Goal: Information Seeking & Learning: Learn about a topic

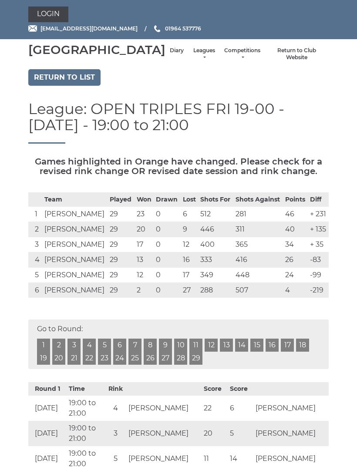
click at [192, 60] on link "Leagues" at bounding box center [203, 54] width 23 height 14
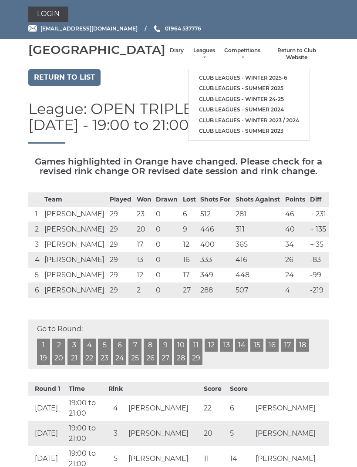
click at [240, 76] on link "Club leagues - Winter 2025-6" at bounding box center [248, 78] width 121 height 11
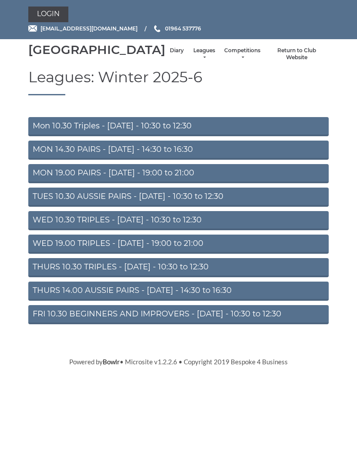
click at [211, 136] on link "Mon 10.30 Triples - [DATE] - 10:30 to 12:30" at bounding box center [178, 126] width 300 height 19
